Goal: Task Accomplishment & Management: Manage account settings

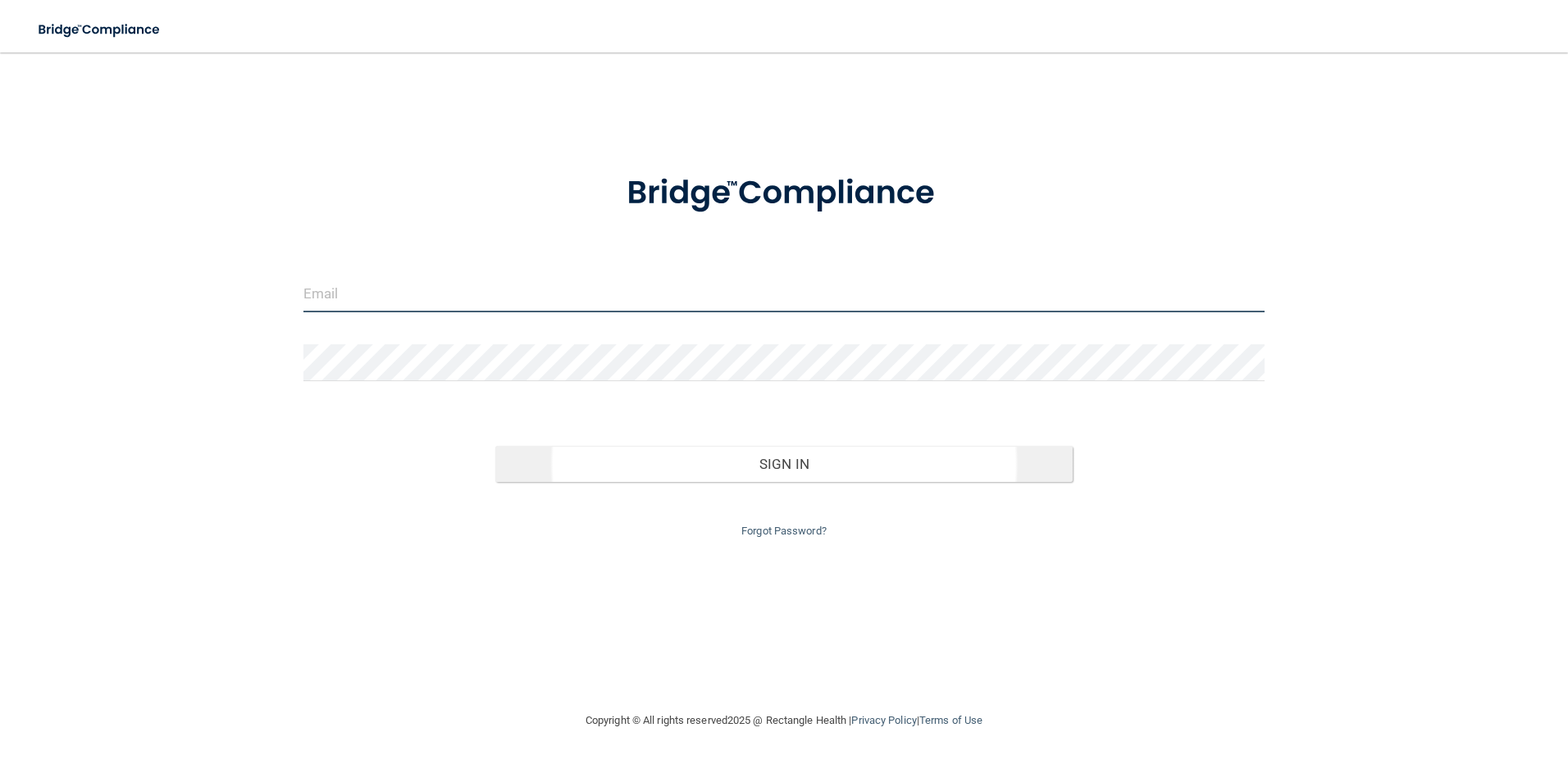
type input "[EMAIL_ADDRESS][DOMAIN_NAME]"
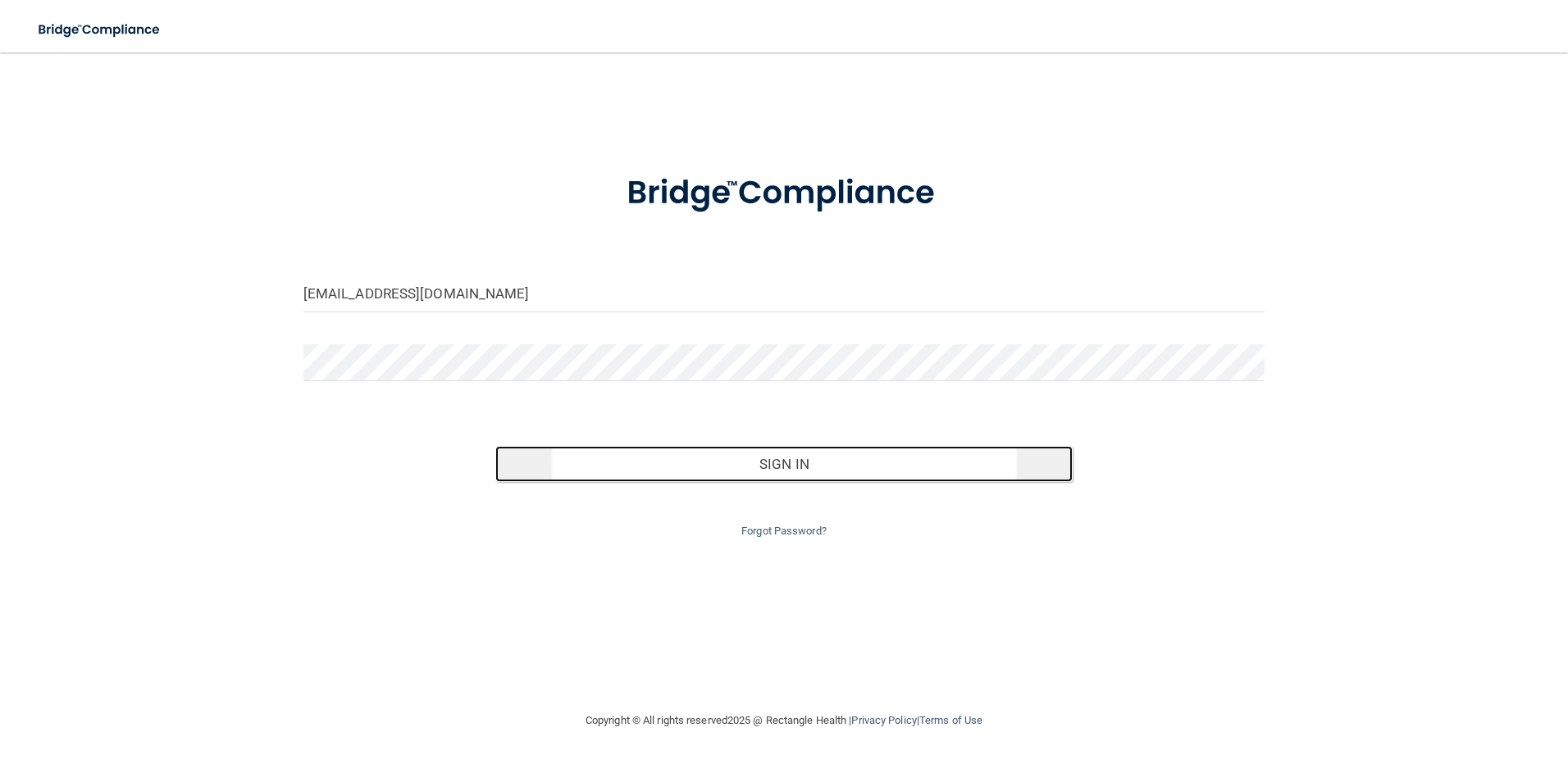
click at [863, 458] on button "Sign In" at bounding box center [784, 464] width 577 height 36
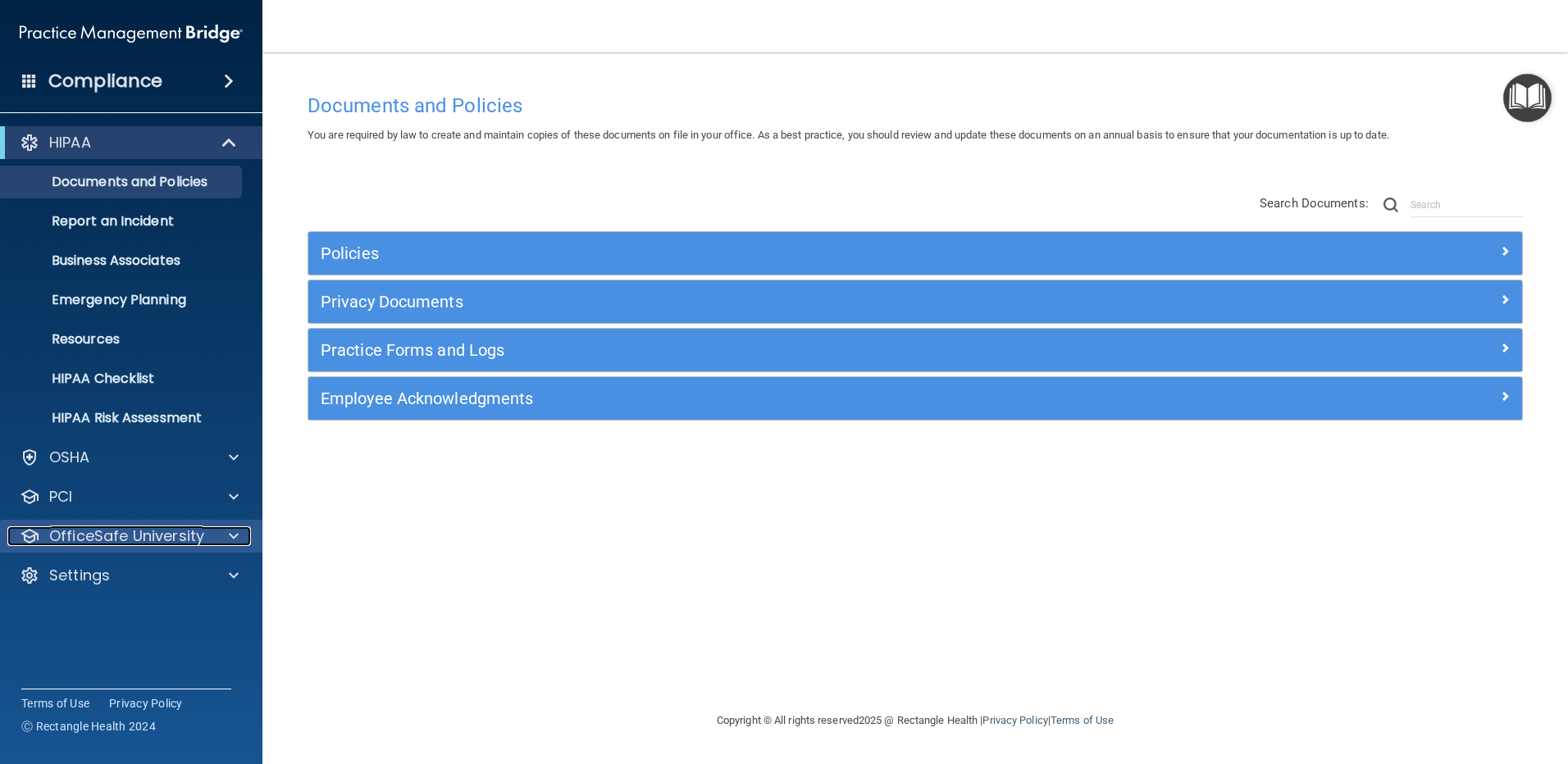
click at [127, 533] on p "OfficeSafe University" at bounding box center [127, 536] width 155 height 20
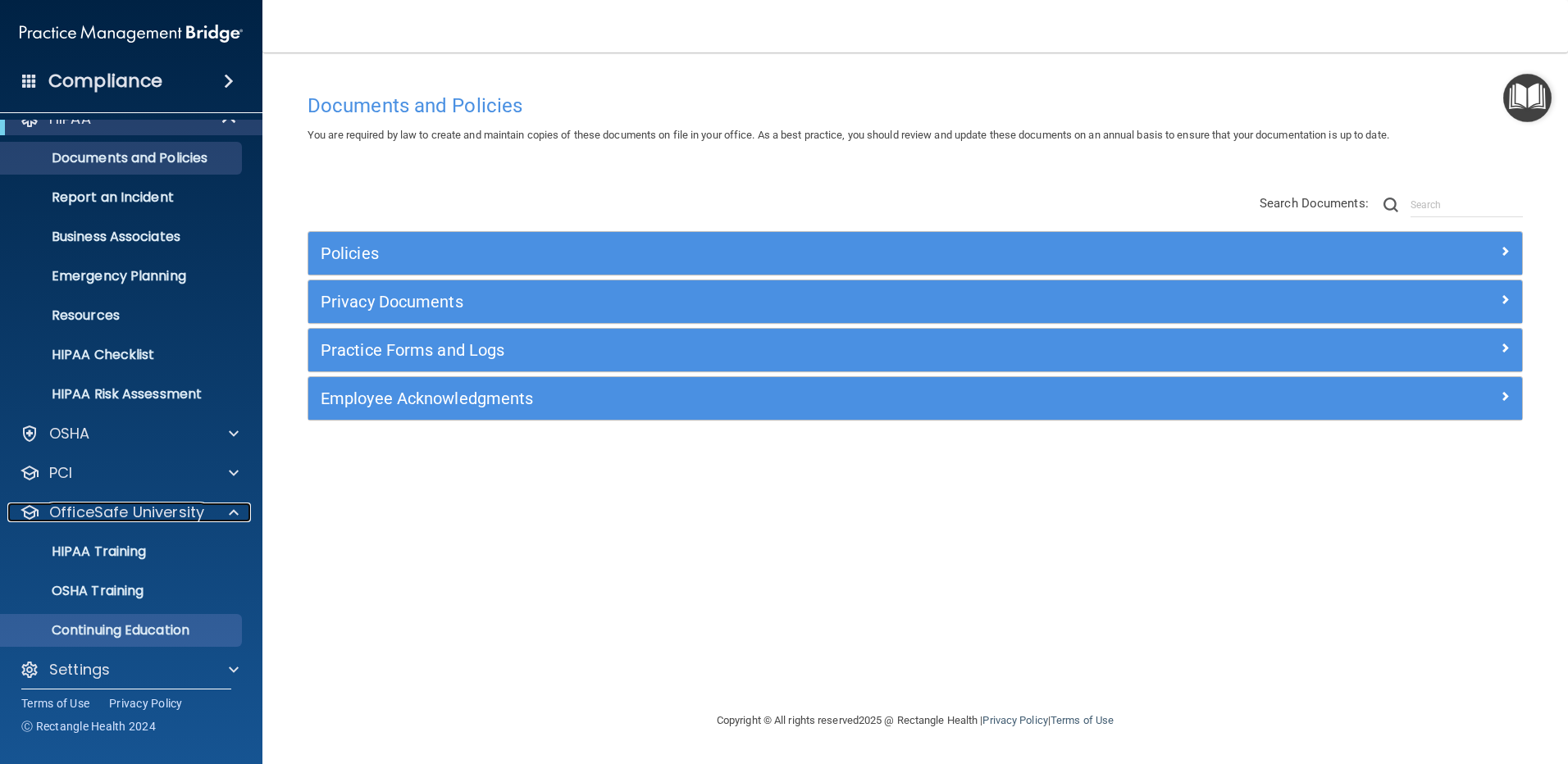
scroll to position [34, 0]
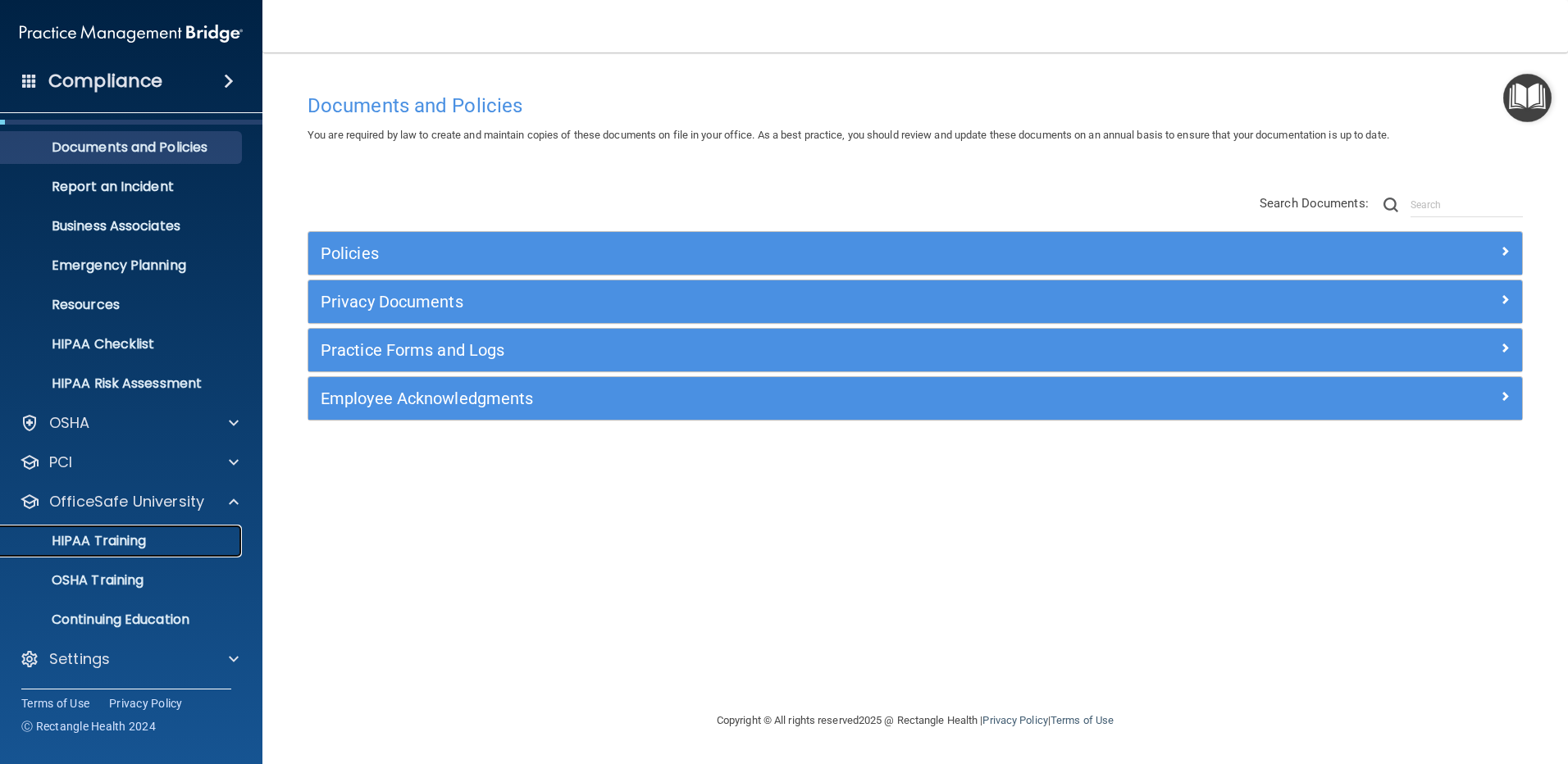
click at [150, 554] on link "HIPAA Training" at bounding box center [112, 541] width 258 height 32
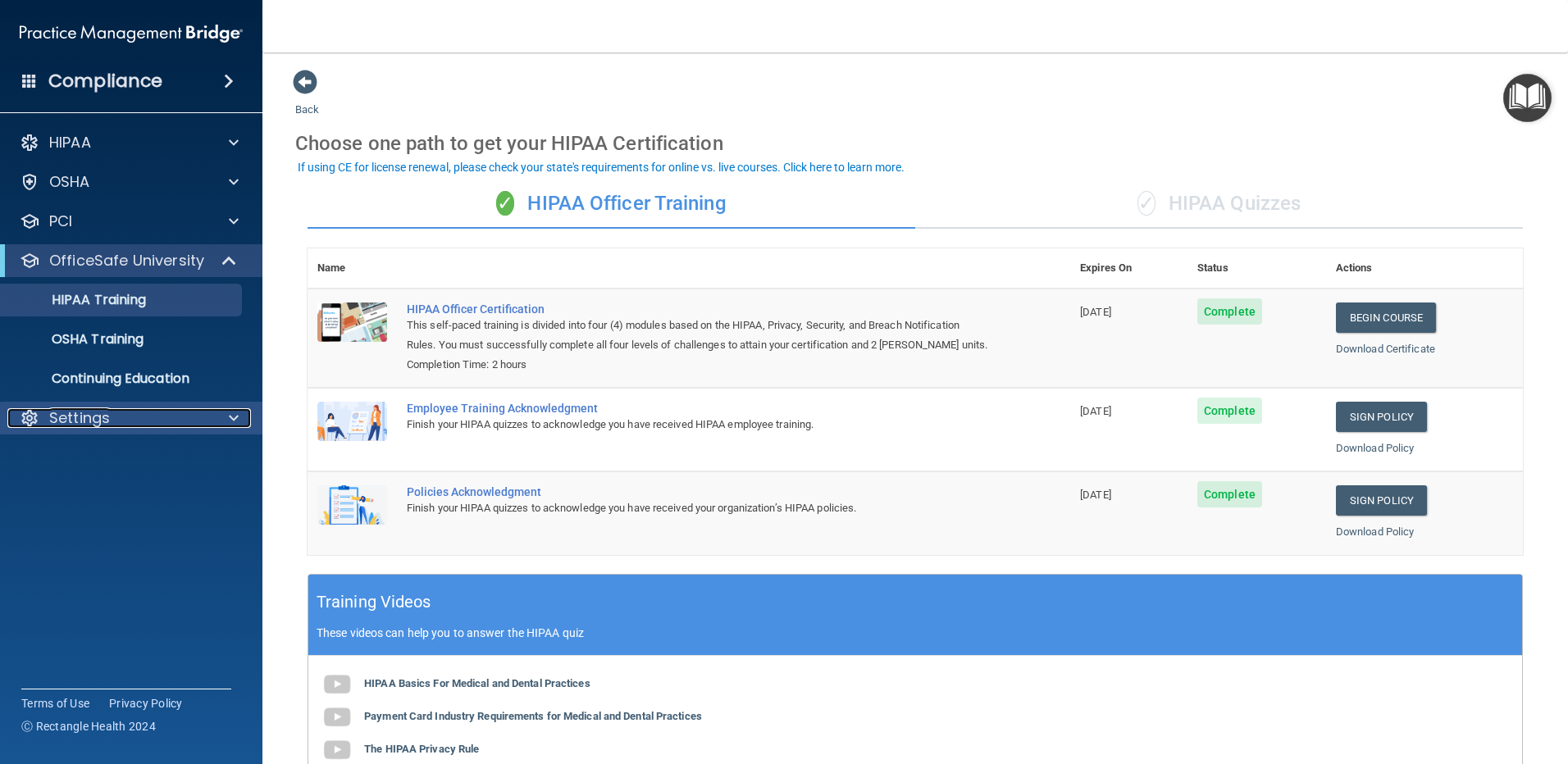
click at [73, 412] on p "Settings" at bounding box center [80, 418] width 61 height 20
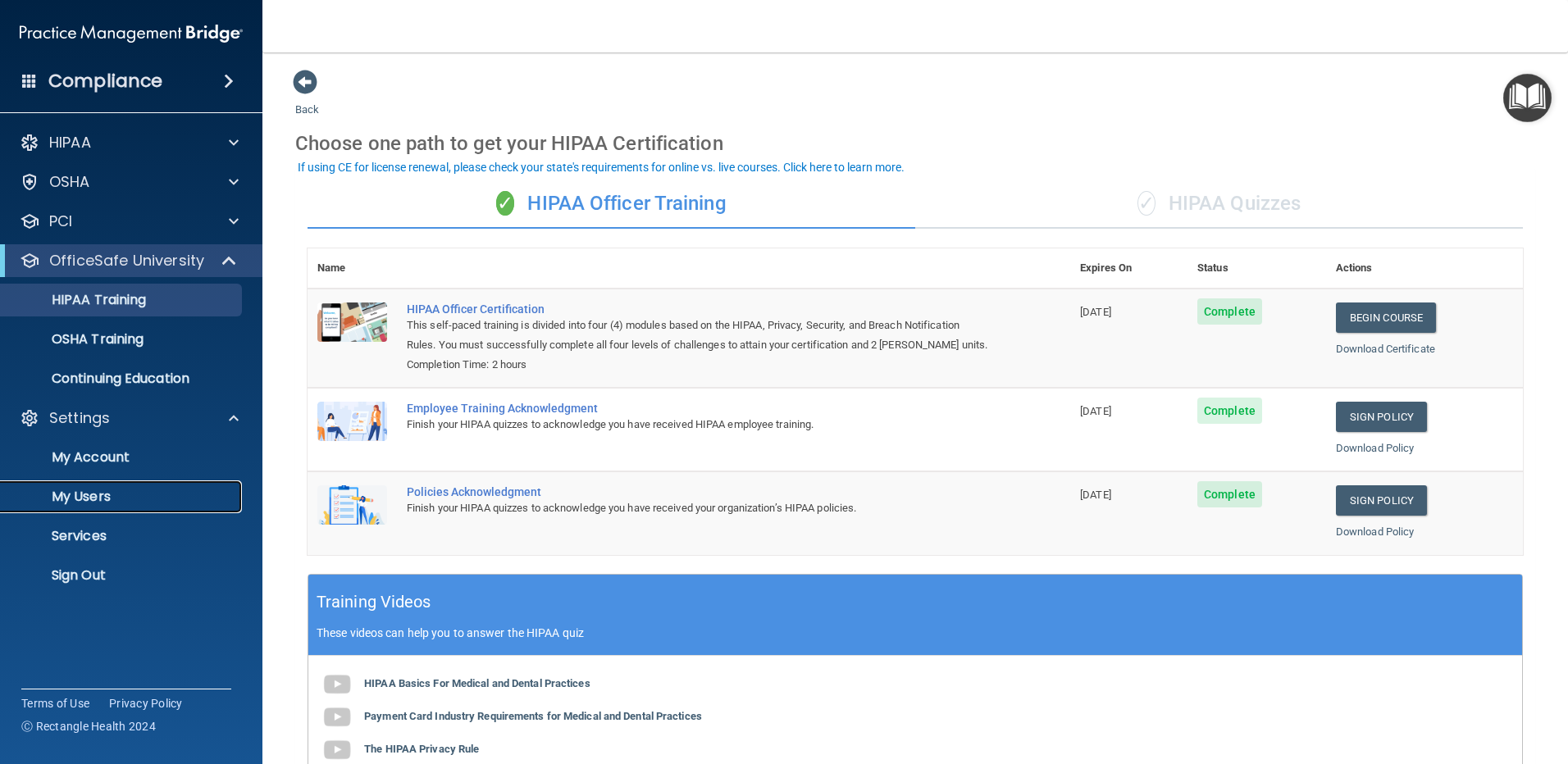
click at [78, 497] on p "My Users" at bounding box center [122, 496] width 224 height 16
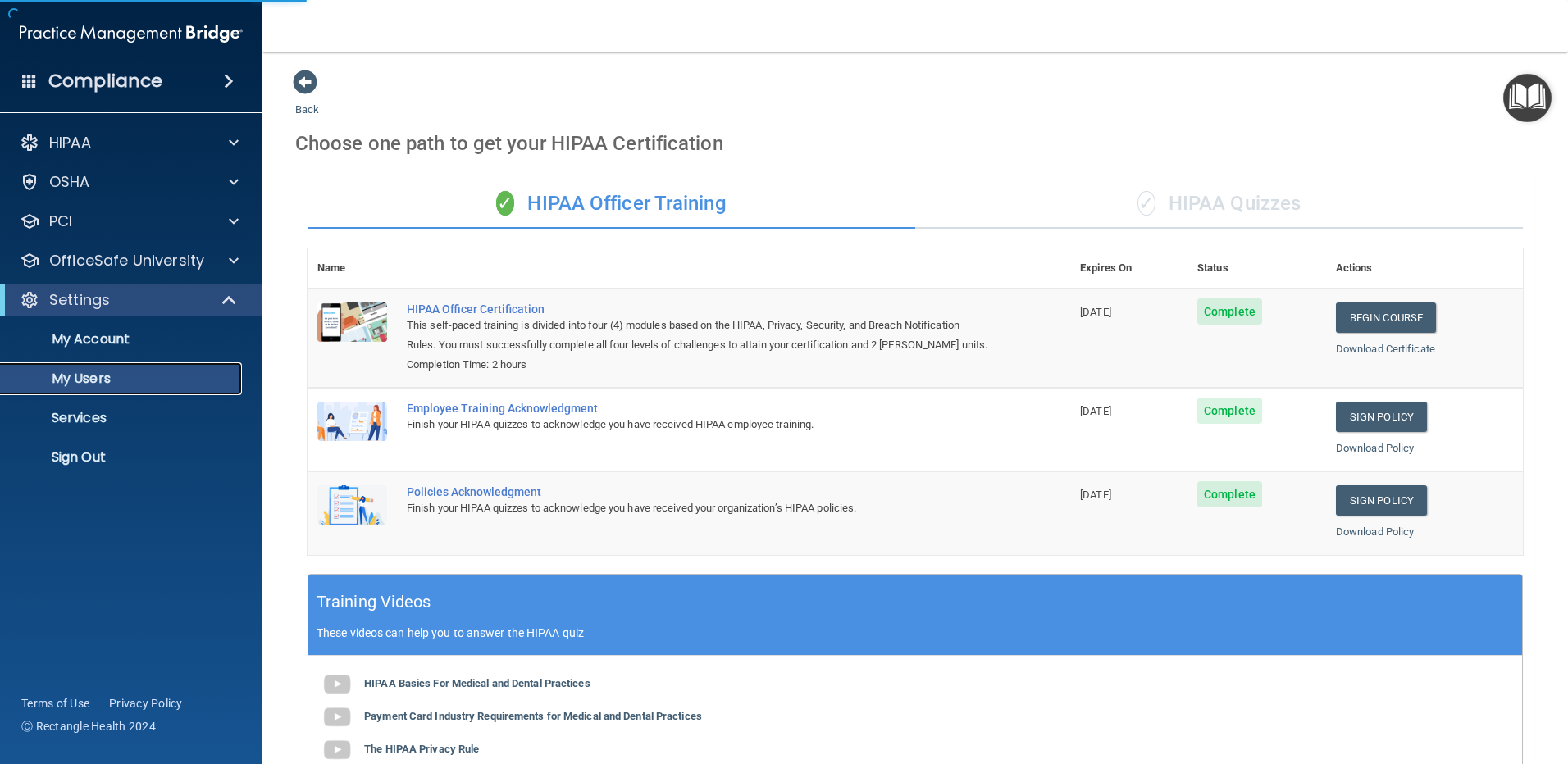
select select "20"
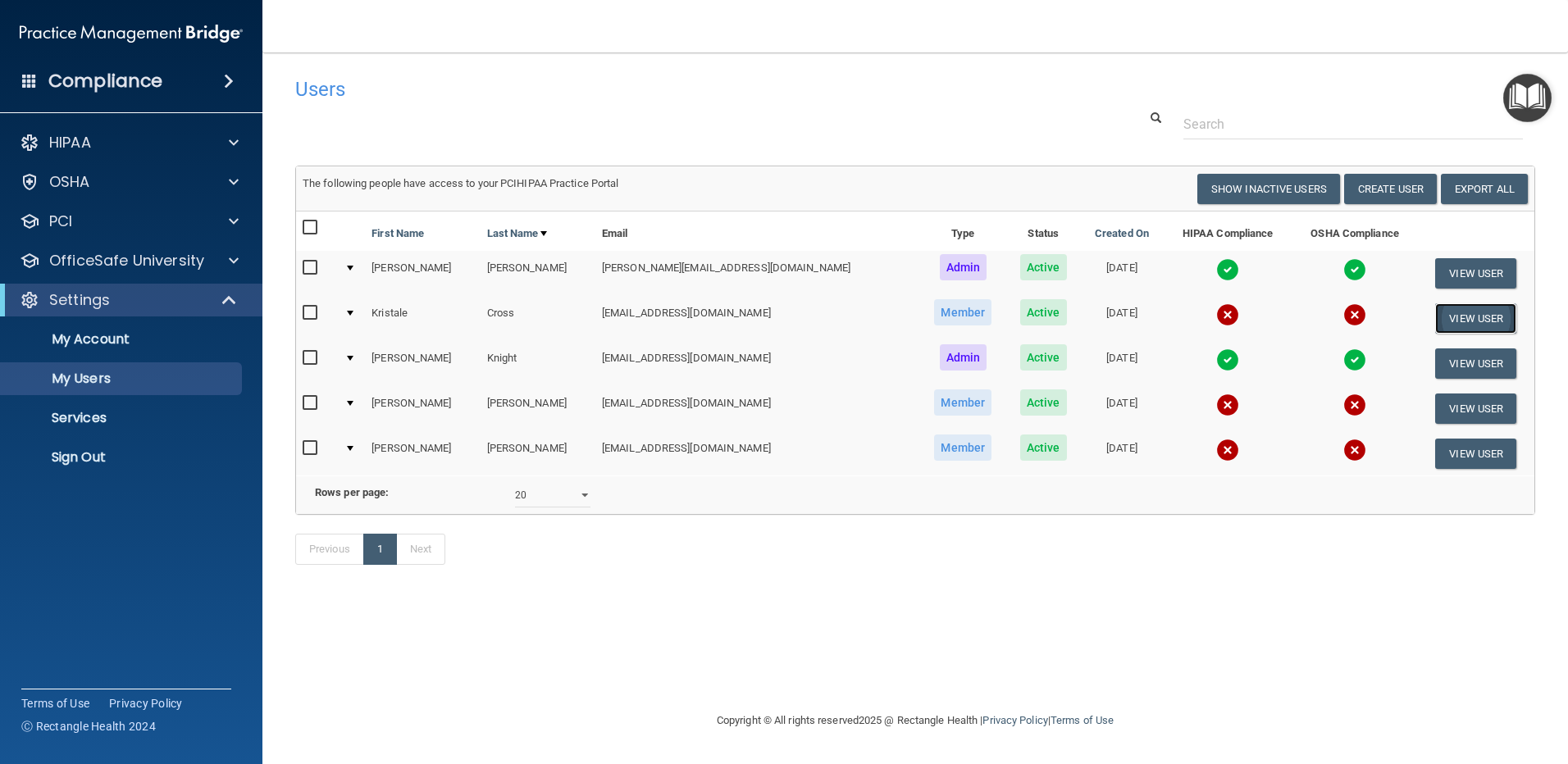
click at [1448, 325] on button "View User" at bounding box center [1475, 318] width 81 height 30
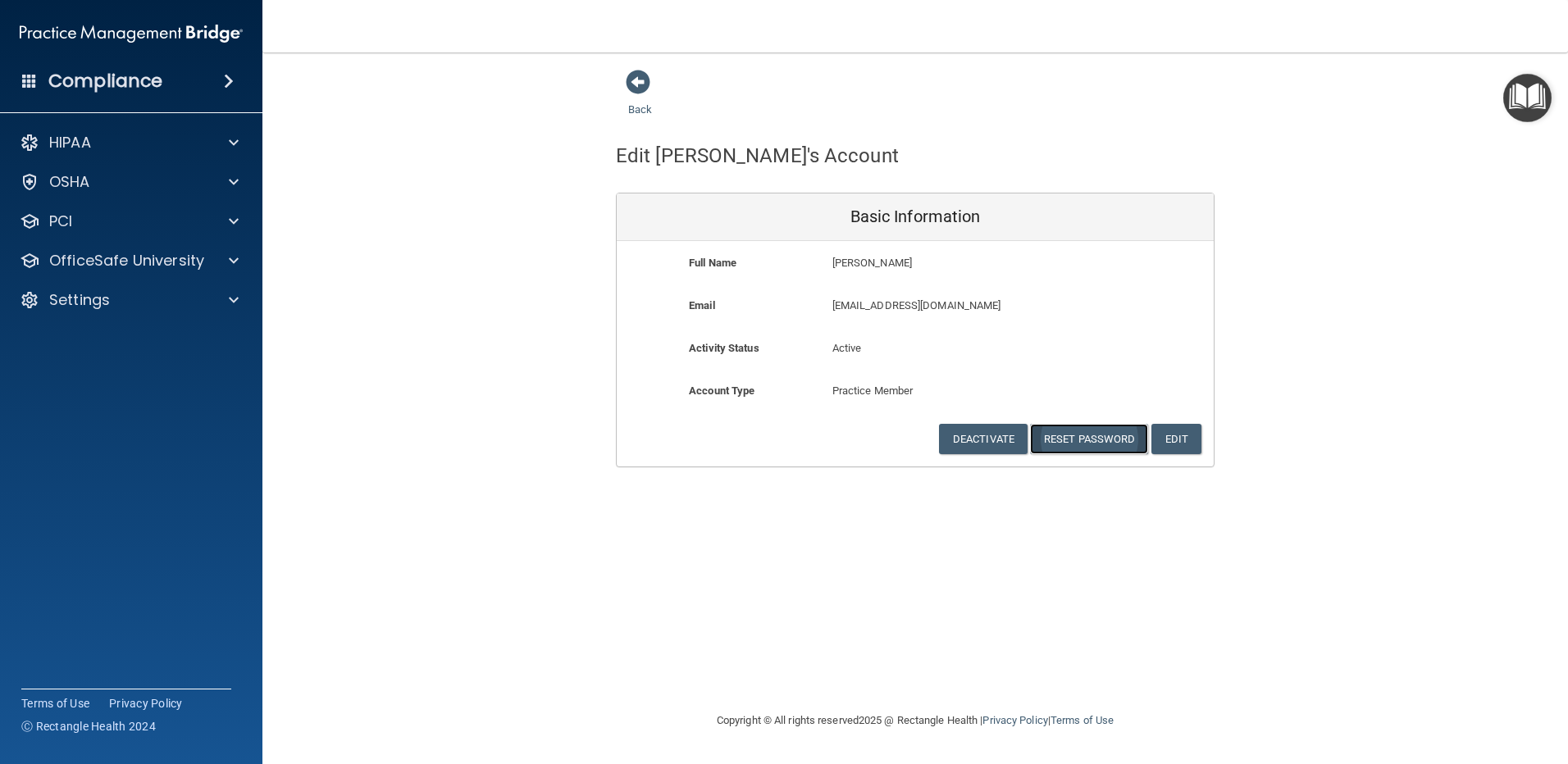
click at [1116, 427] on button "Reset Password" at bounding box center [1089, 439] width 118 height 30
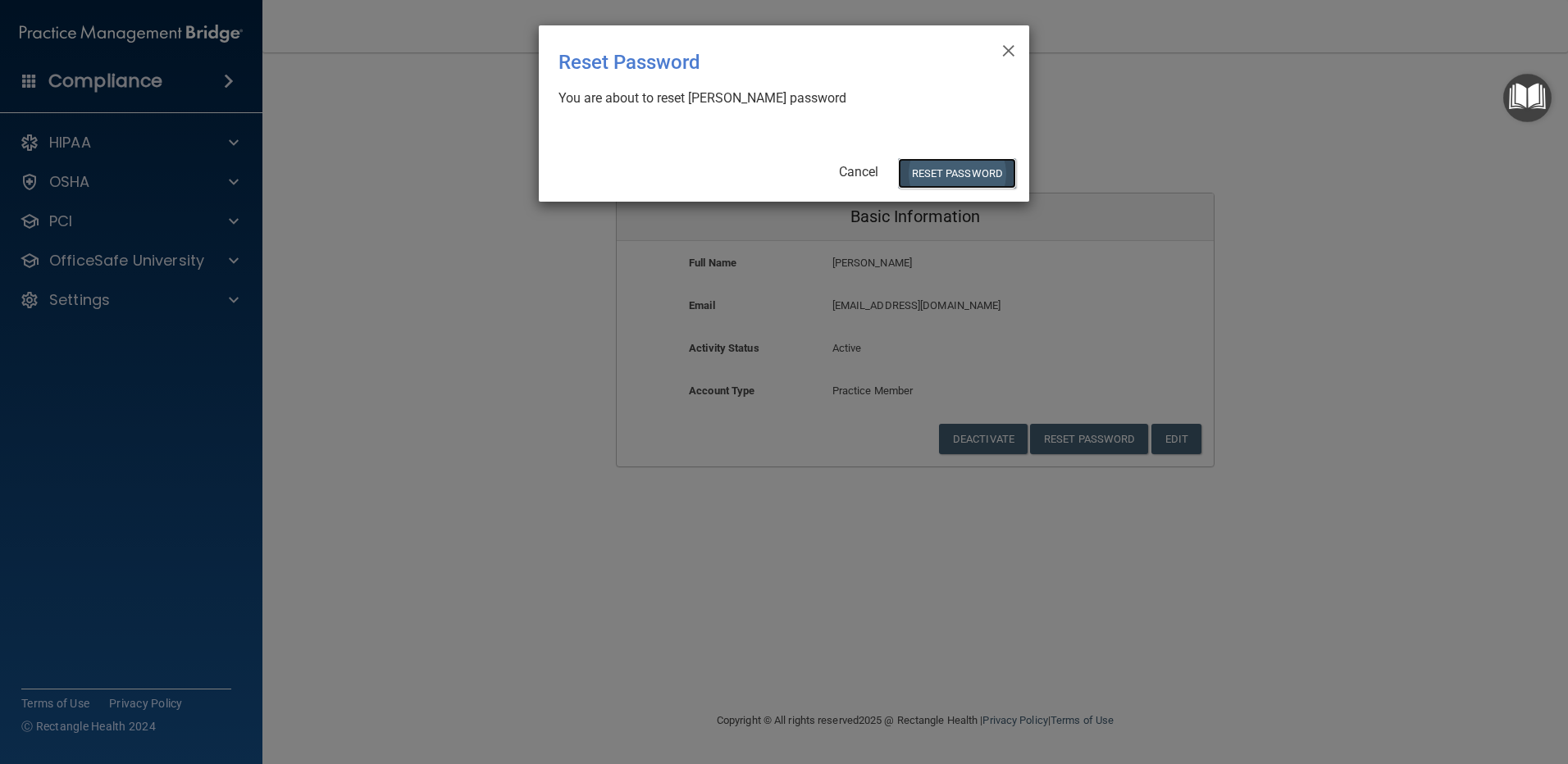
click at [976, 166] on button "Reset Password" at bounding box center [957, 173] width 118 height 30
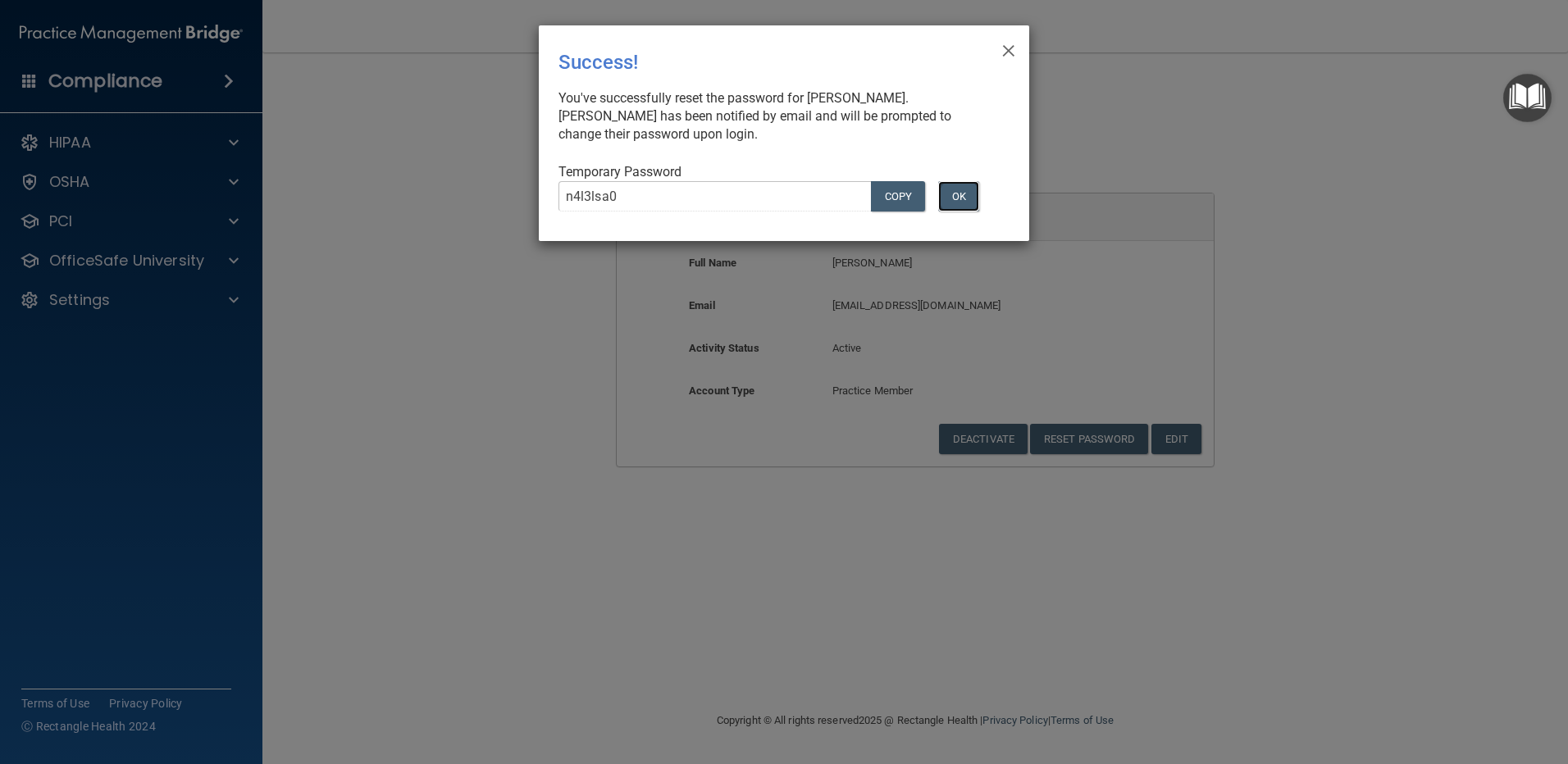
click at [958, 201] on button "OK" at bounding box center [958, 196] width 41 height 30
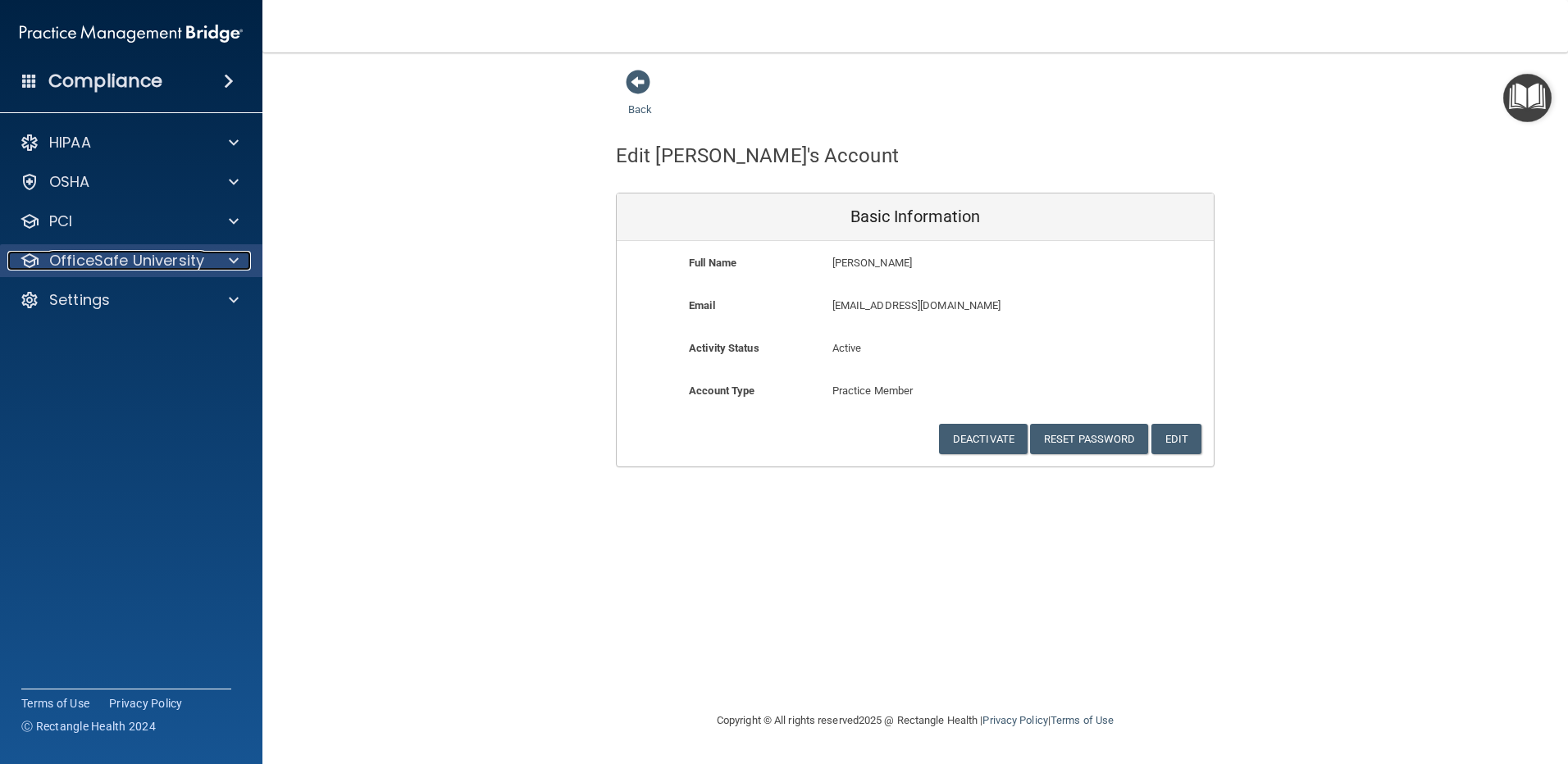
click at [192, 265] on p "OfficeSafe University" at bounding box center [127, 260] width 155 height 20
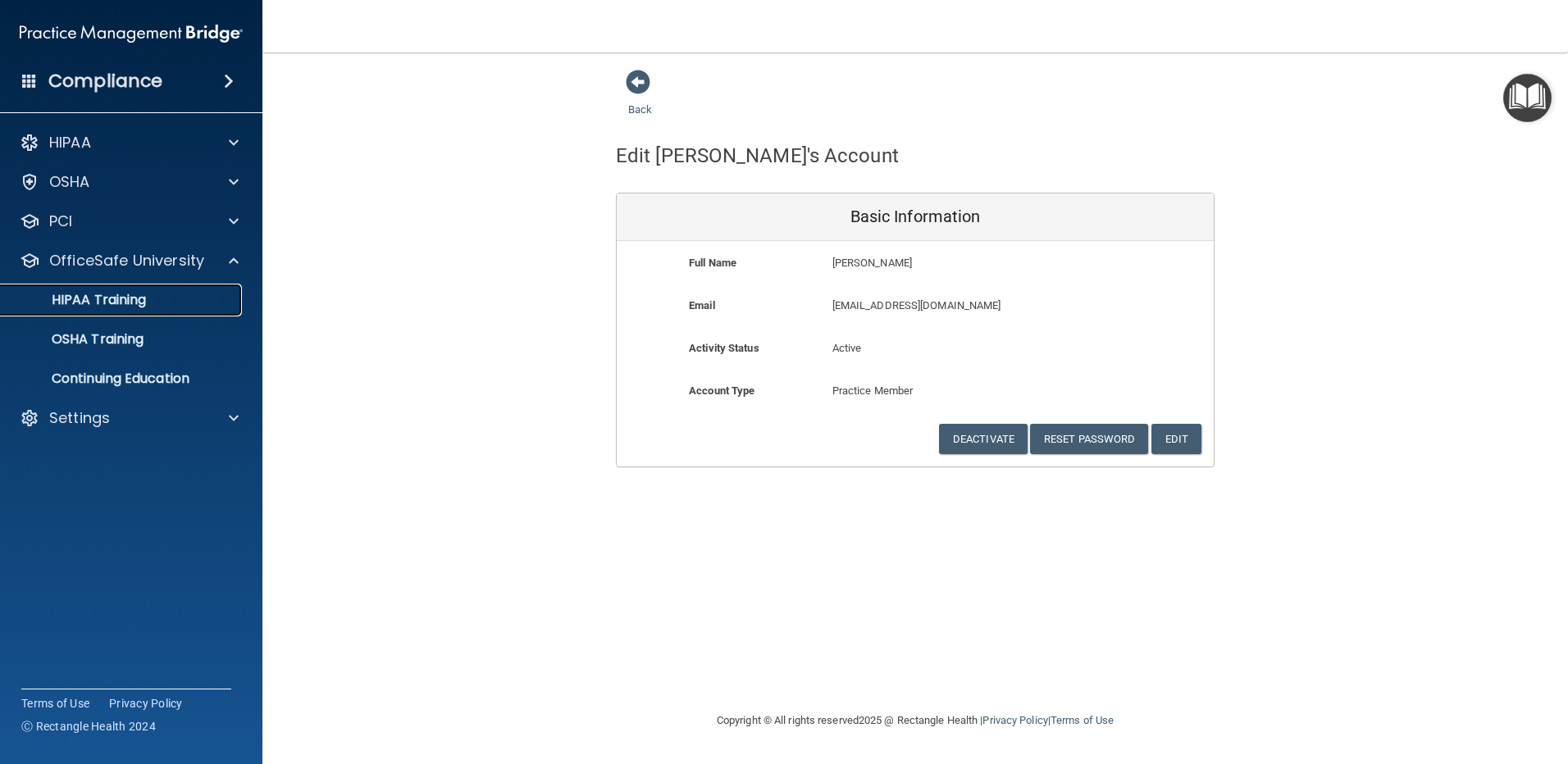
click at [154, 303] on div "HIPAA Training" at bounding box center [122, 299] width 224 height 16
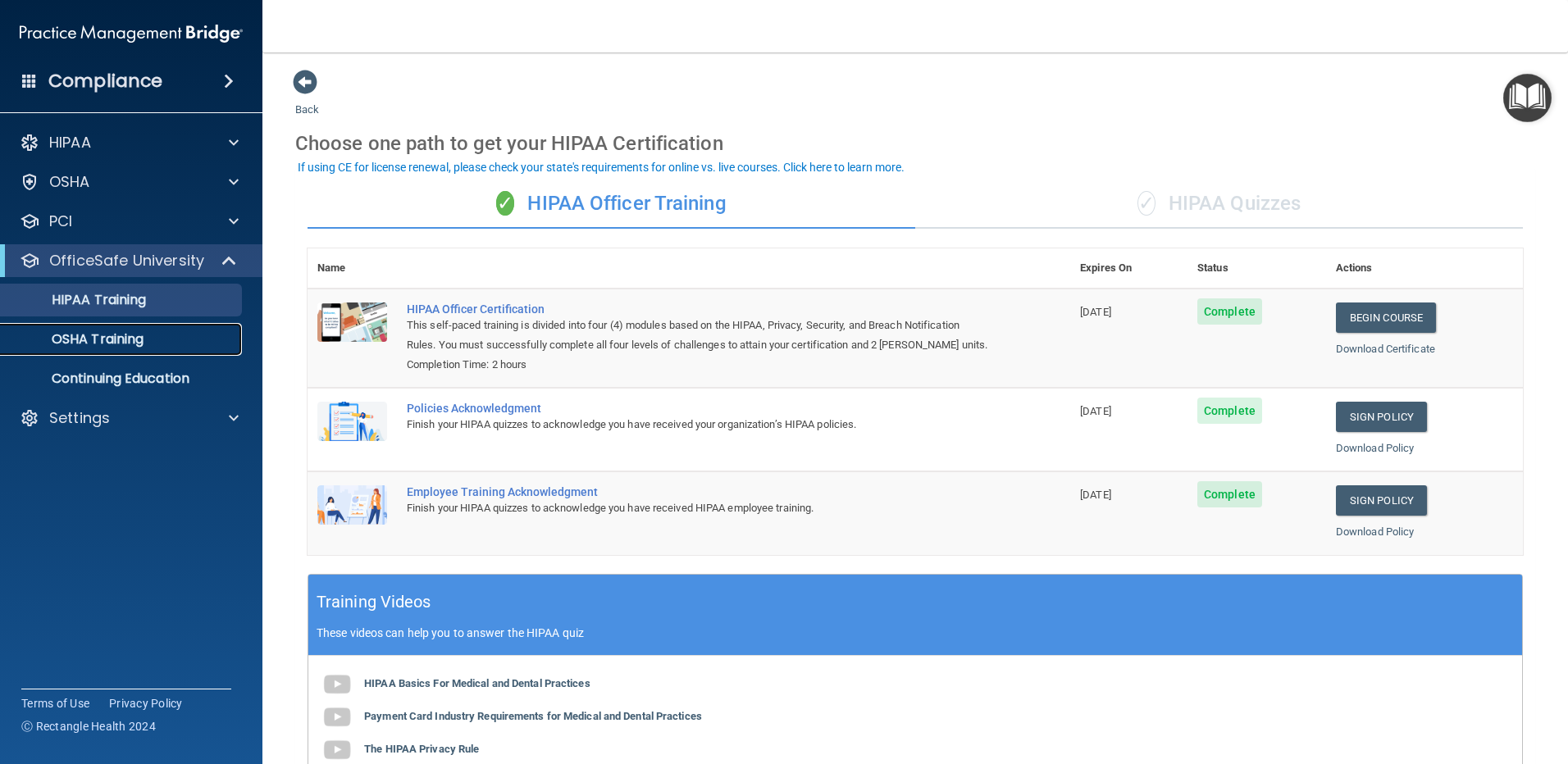
click at [48, 337] on p "OSHA Training" at bounding box center [76, 339] width 132 height 16
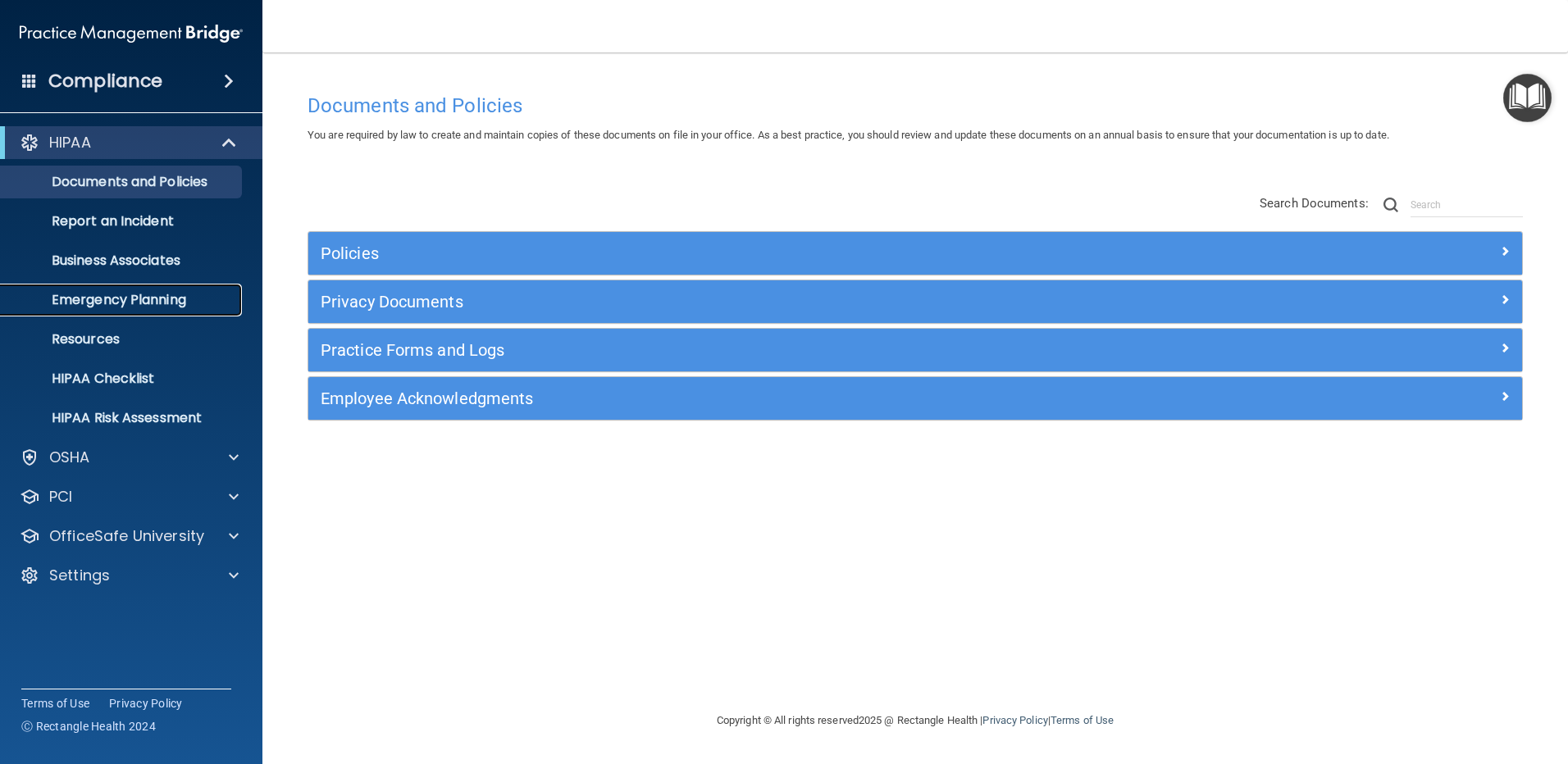
click at [117, 294] on p "Emergency Planning" at bounding box center [122, 299] width 224 height 16
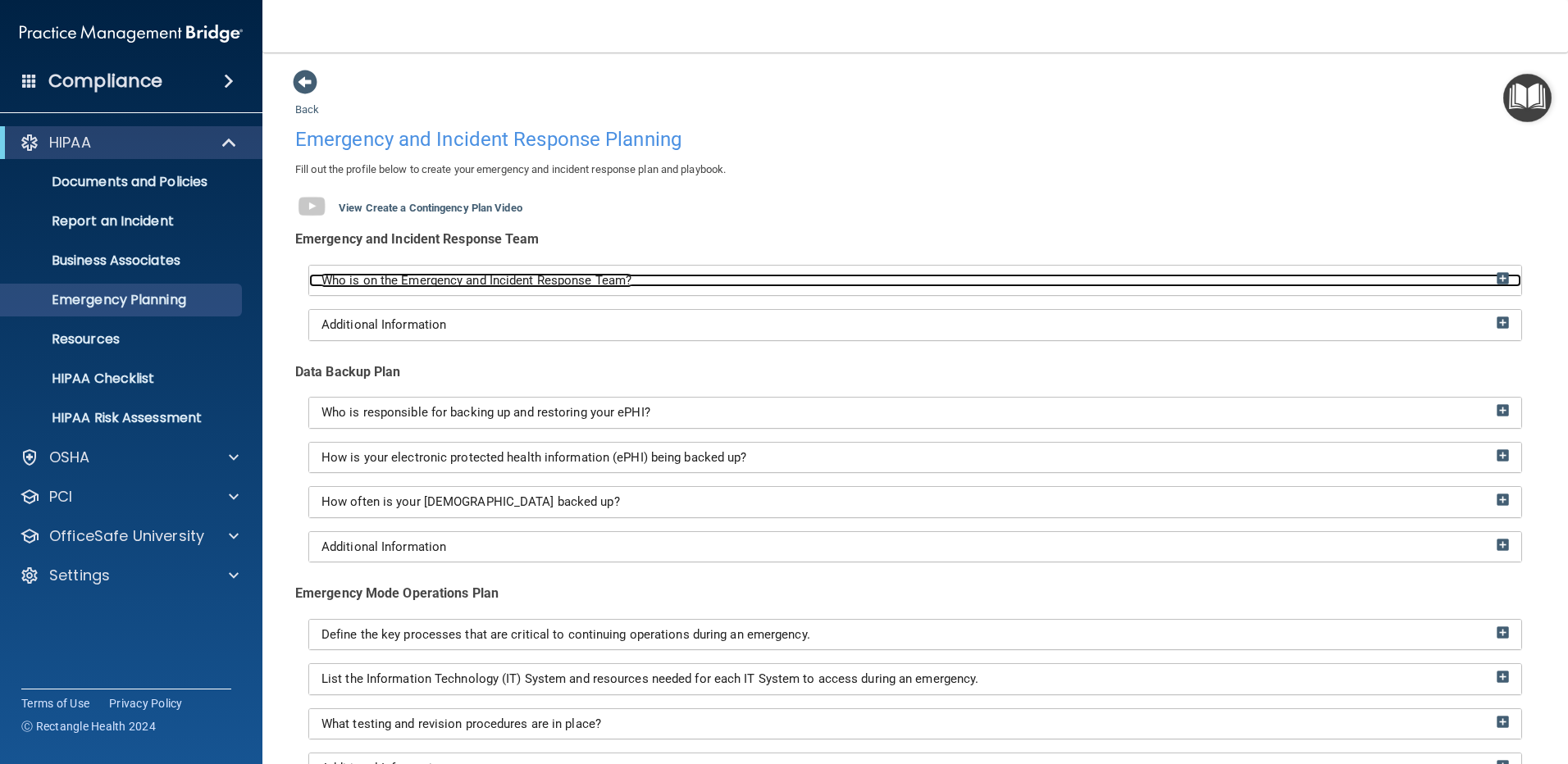
click at [1497, 278] on img at bounding box center [1502, 278] width 12 height 12
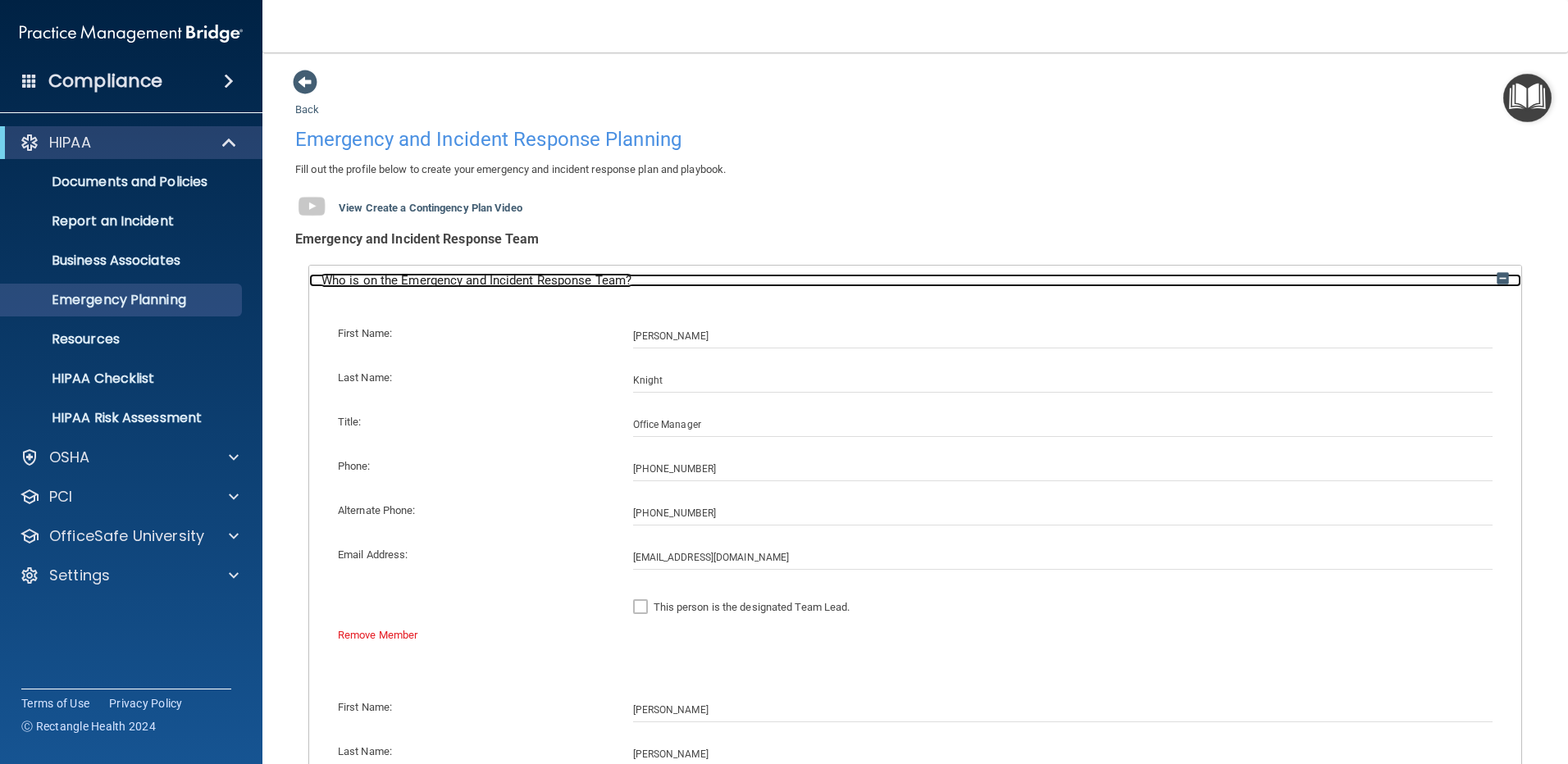
click at [1497, 278] on img at bounding box center [1502, 278] width 12 height 12
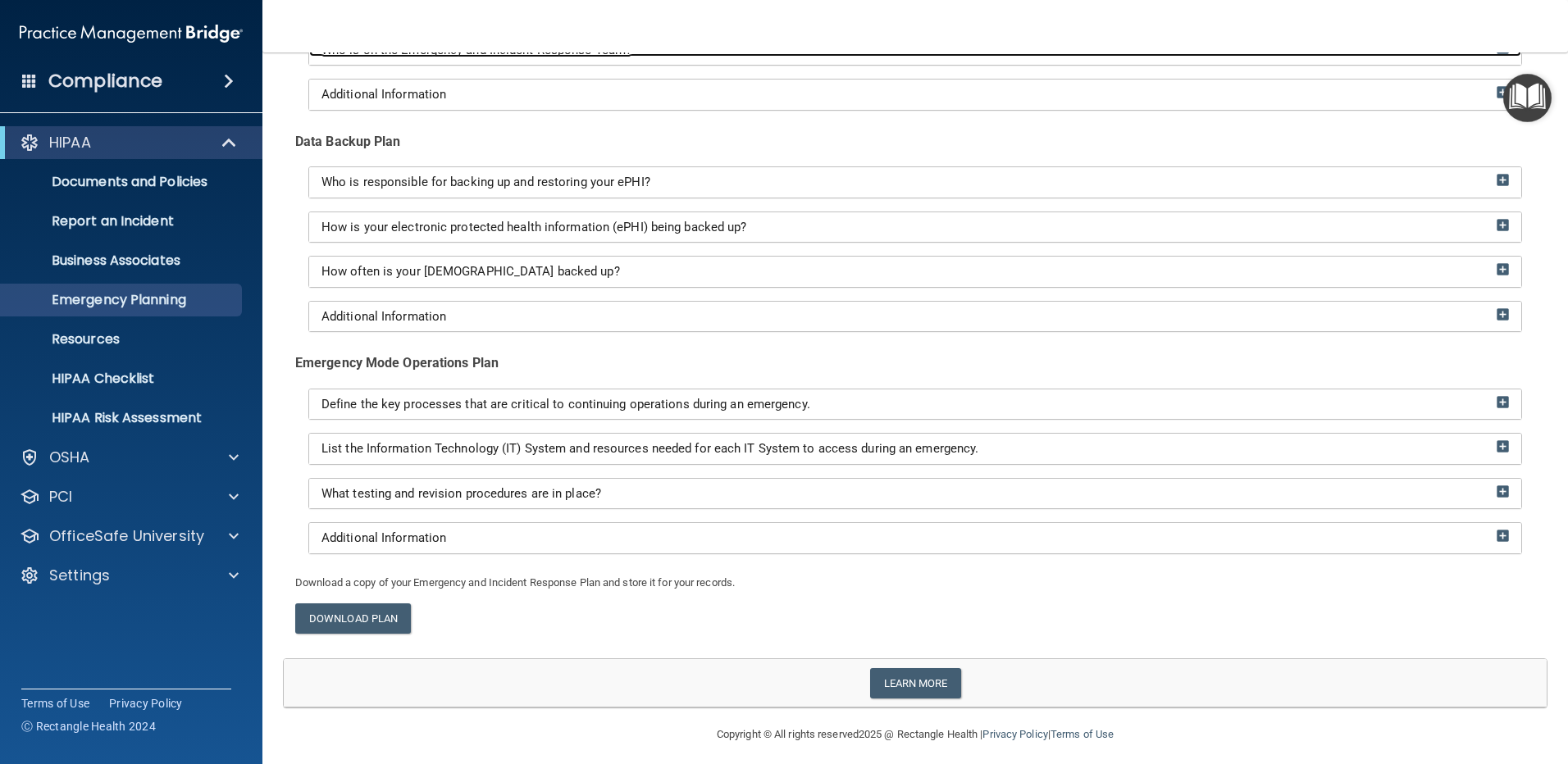
scroll to position [240, 0]
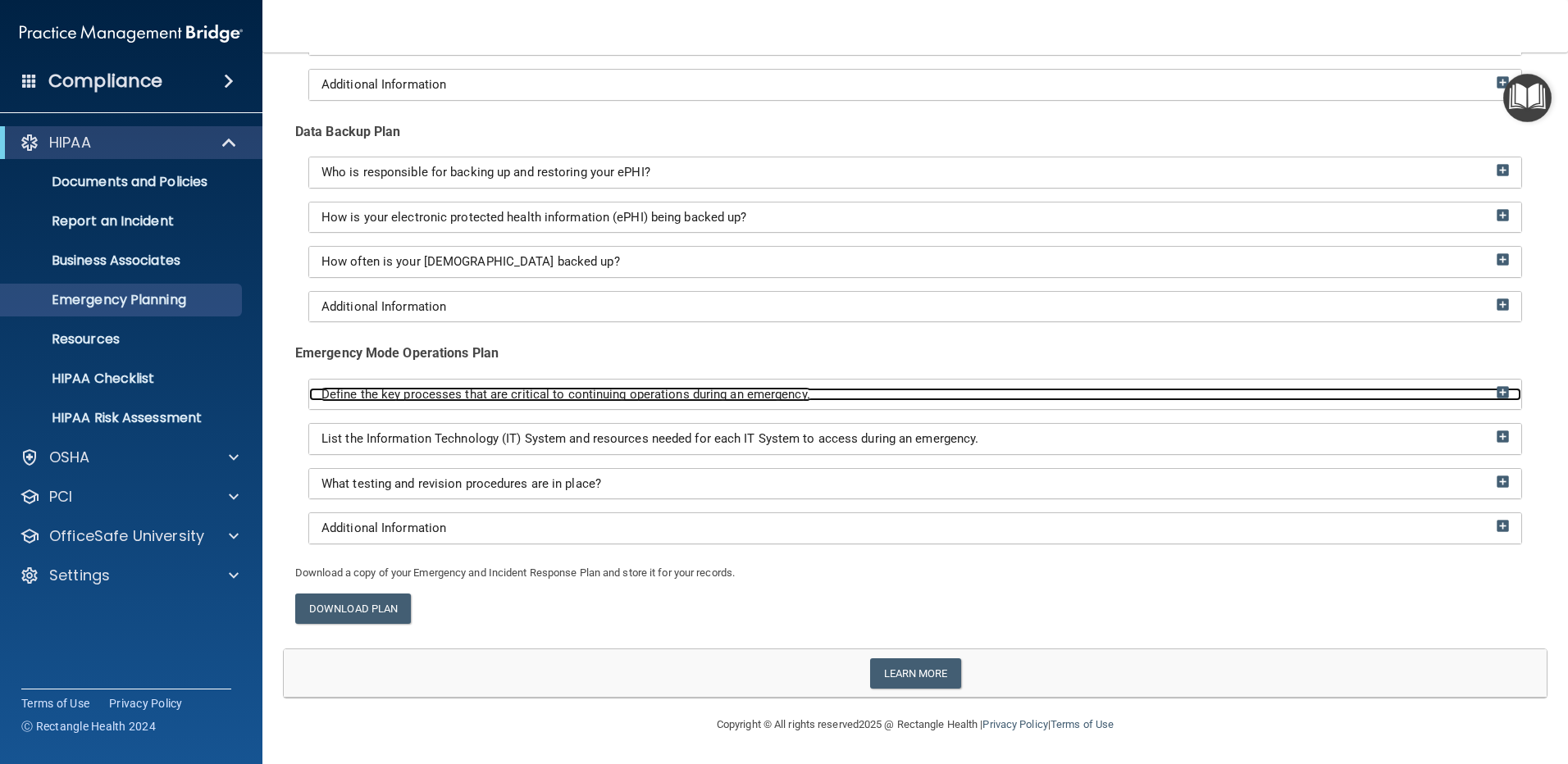
click at [1497, 388] on img at bounding box center [1502, 392] width 12 height 12
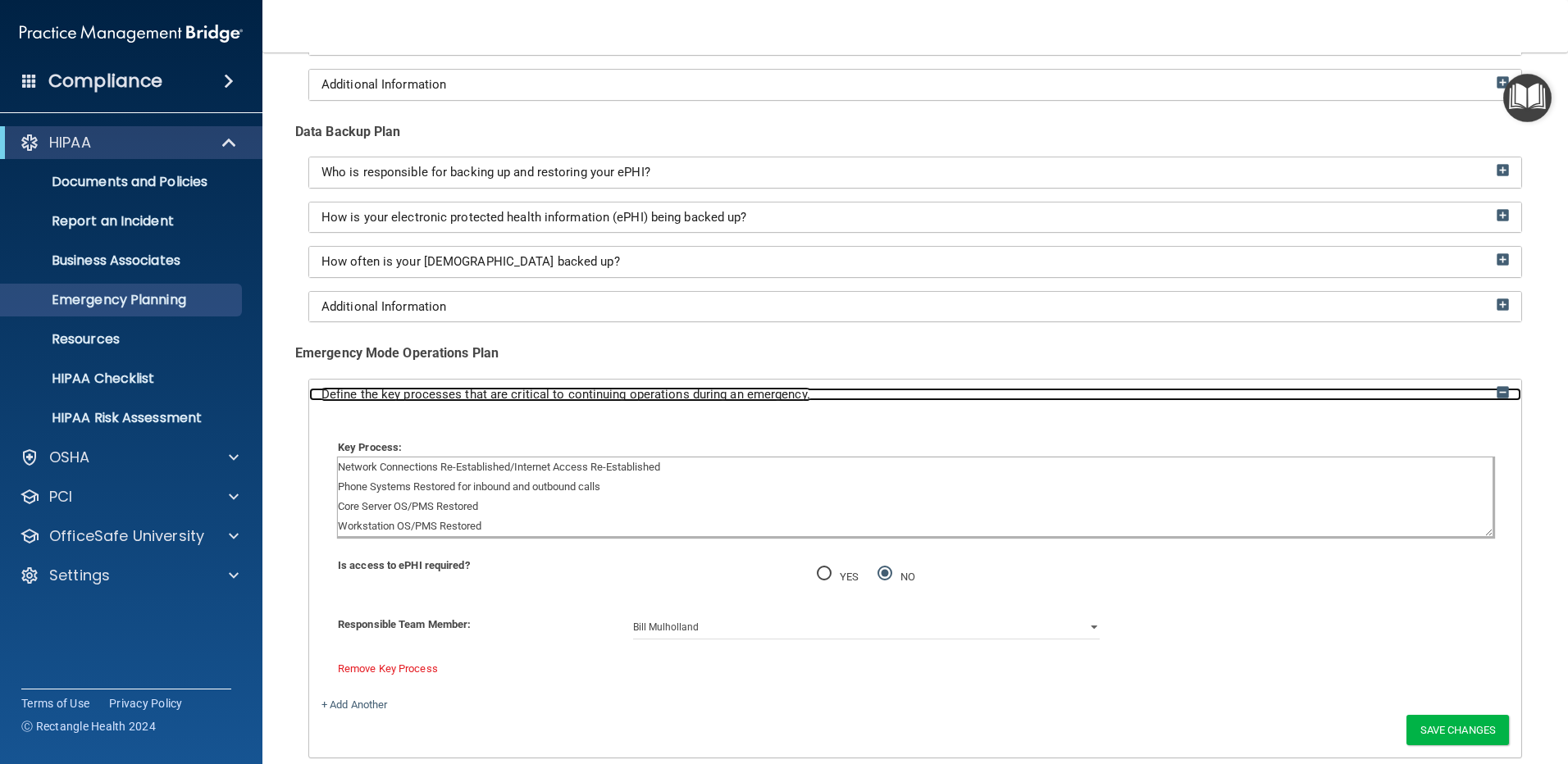
click at [1497, 392] on img at bounding box center [1502, 392] width 12 height 12
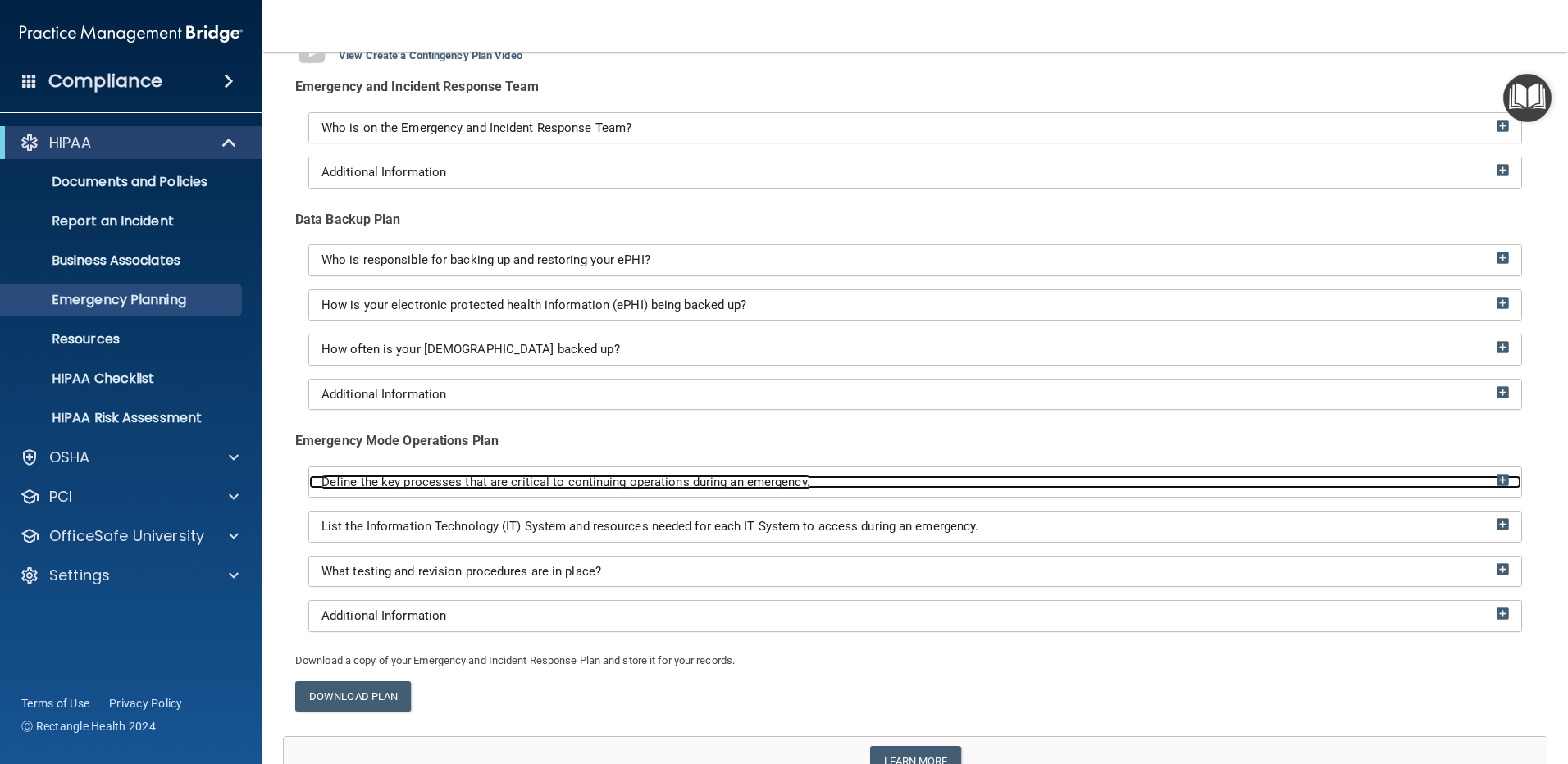
scroll to position [0, 0]
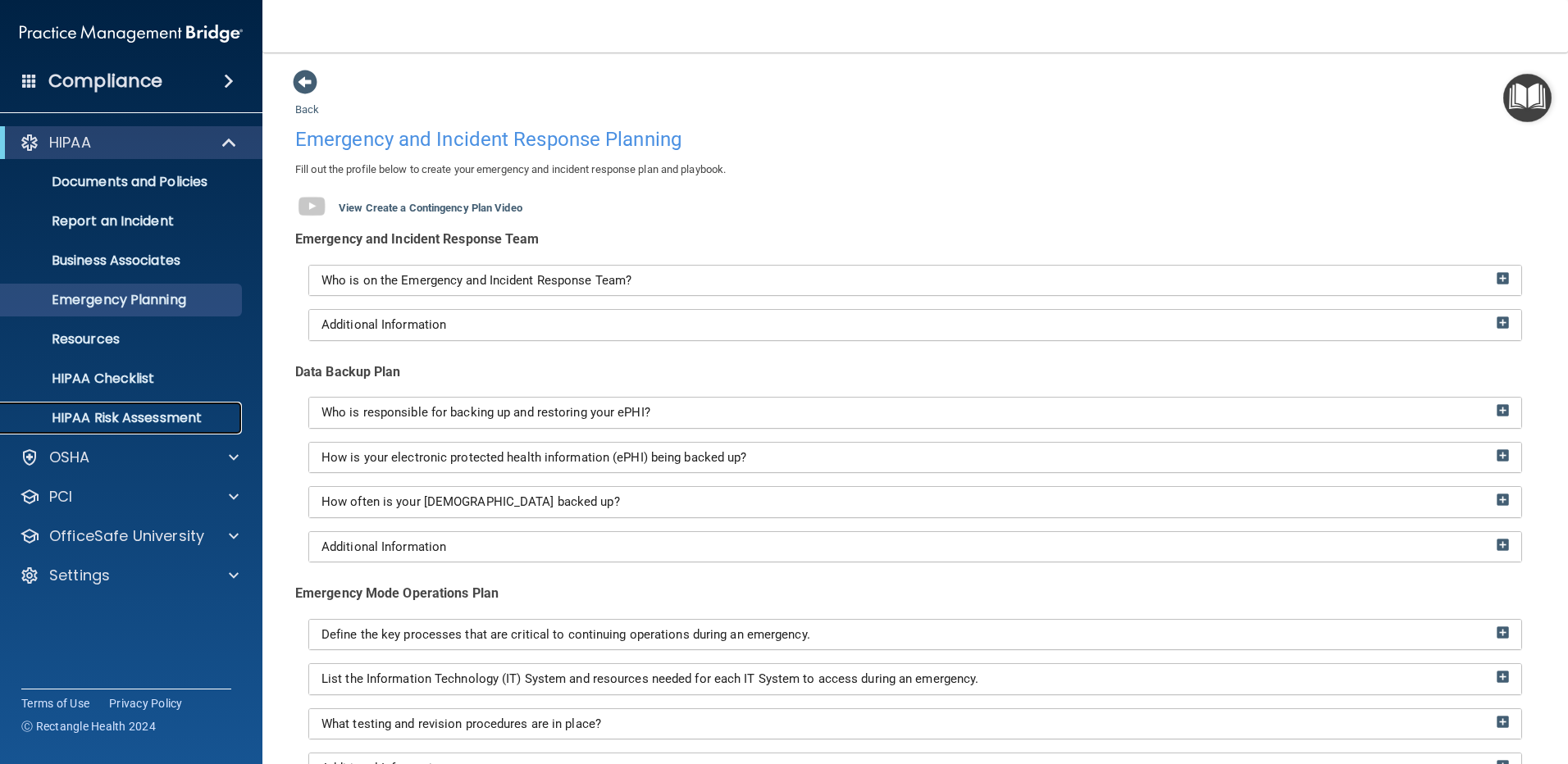
click at [145, 410] on p "HIPAA Risk Assessment" at bounding box center [122, 417] width 224 height 16
